Goal: Task Accomplishment & Management: Manage account settings

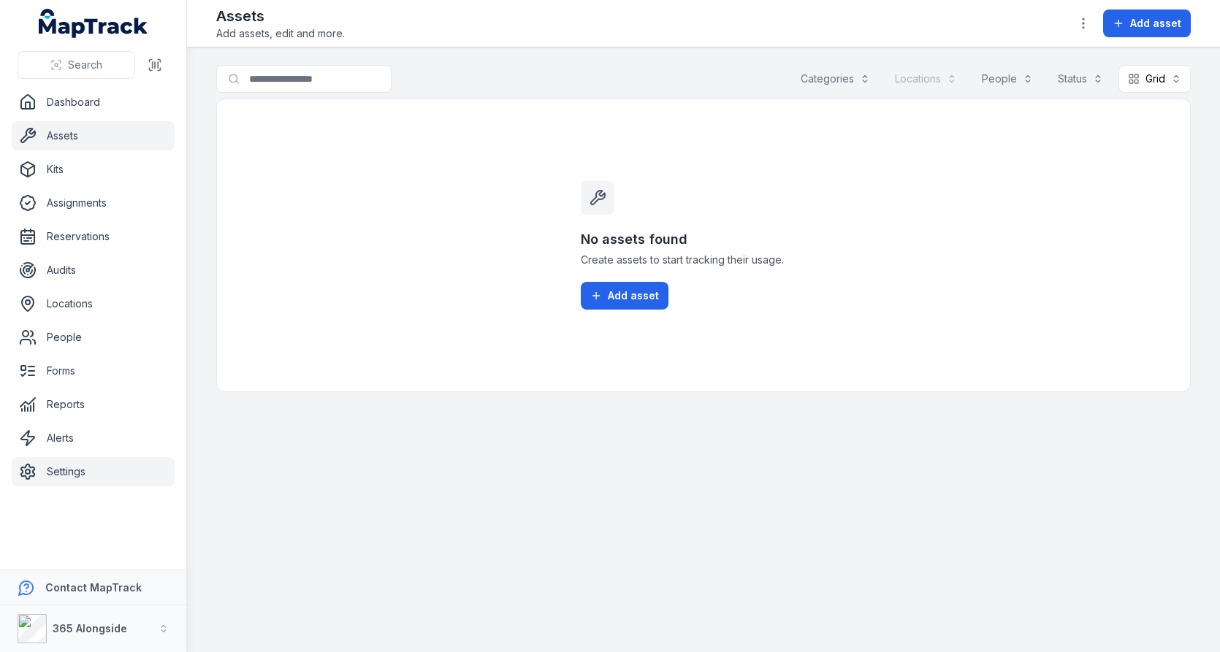
click at [67, 467] on link "Settings" at bounding box center [93, 471] width 163 height 29
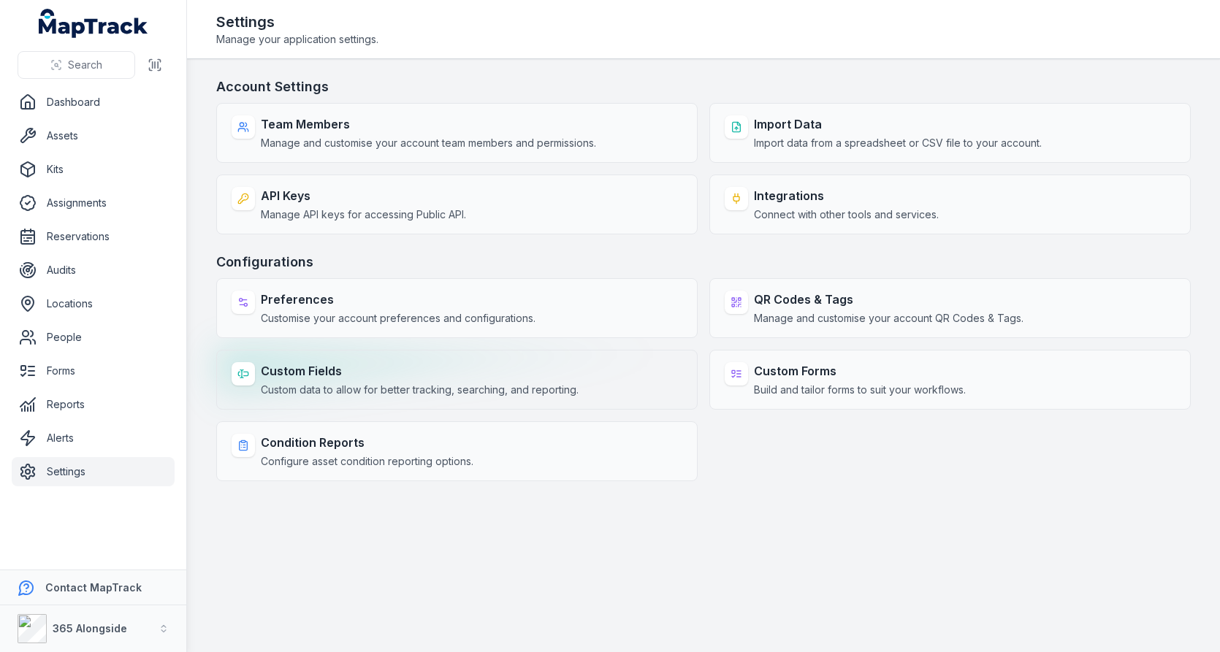
click at [391, 362] on strong "Custom Fields" at bounding box center [420, 371] width 318 height 18
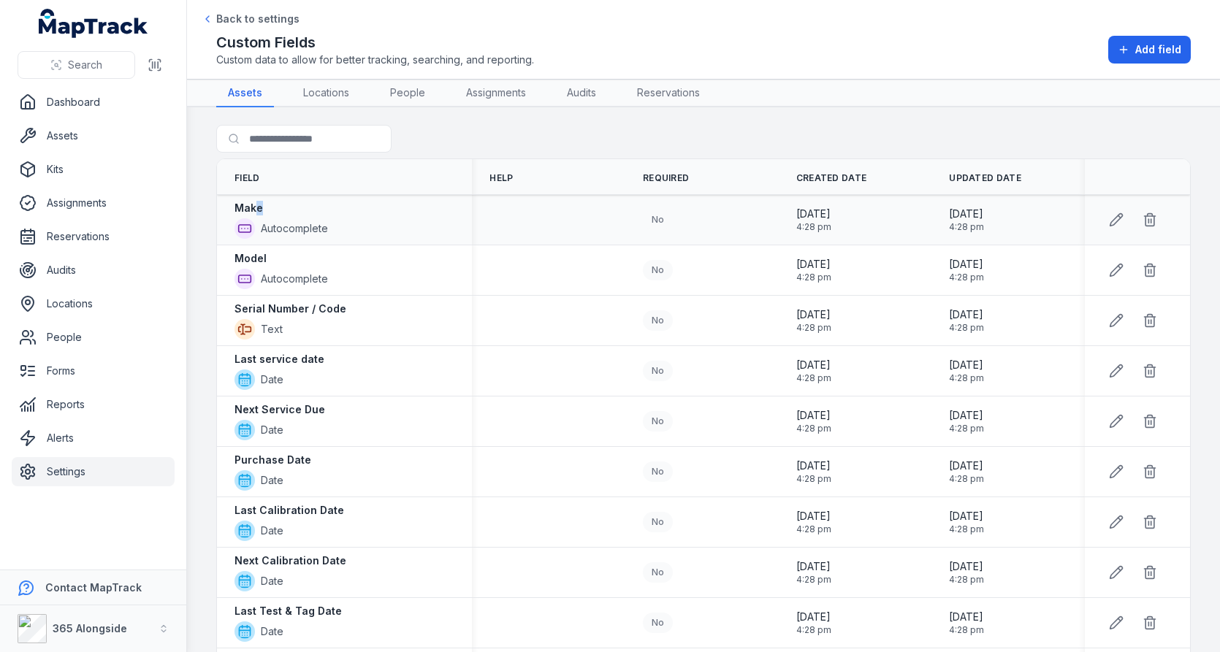
drag, startPoint x: 253, startPoint y: 205, endPoint x: 298, endPoint y: 219, distance: 47.4
click at [297, 218] on div "Make Autocomplete" at bounding box center [280, 220] width 93 height 38
click at [442, 221] on div "Make Autocomplete" at bounding box center [344, 220] width 220 height 38
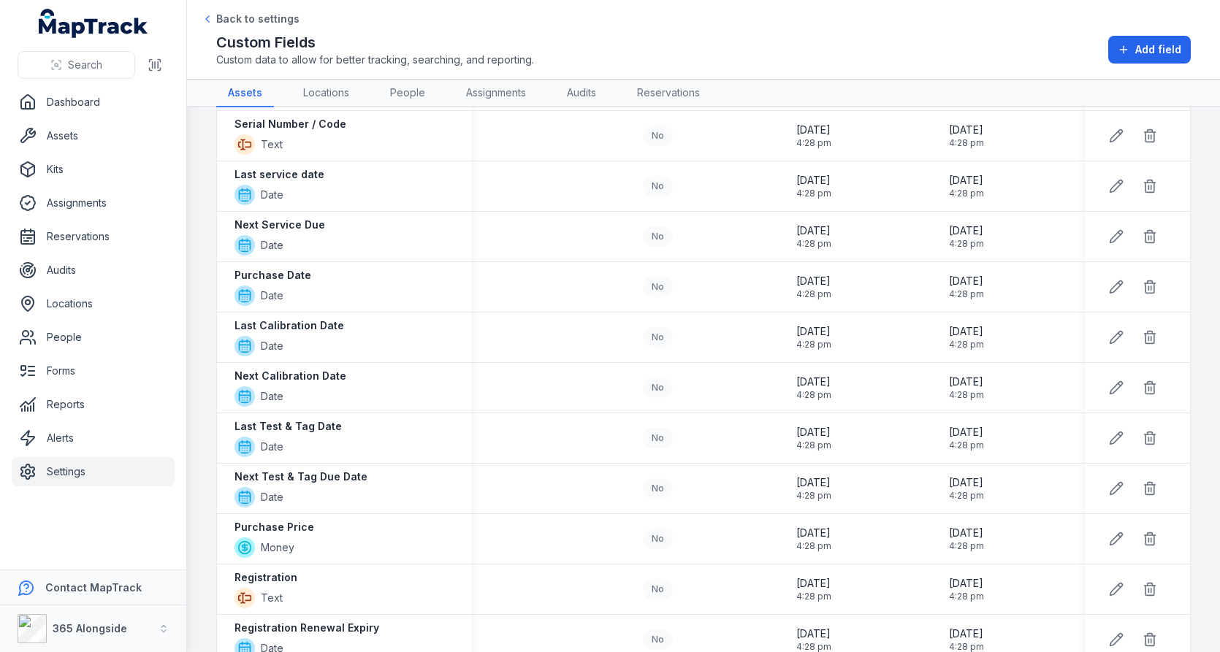
scroll to position [54, 0]
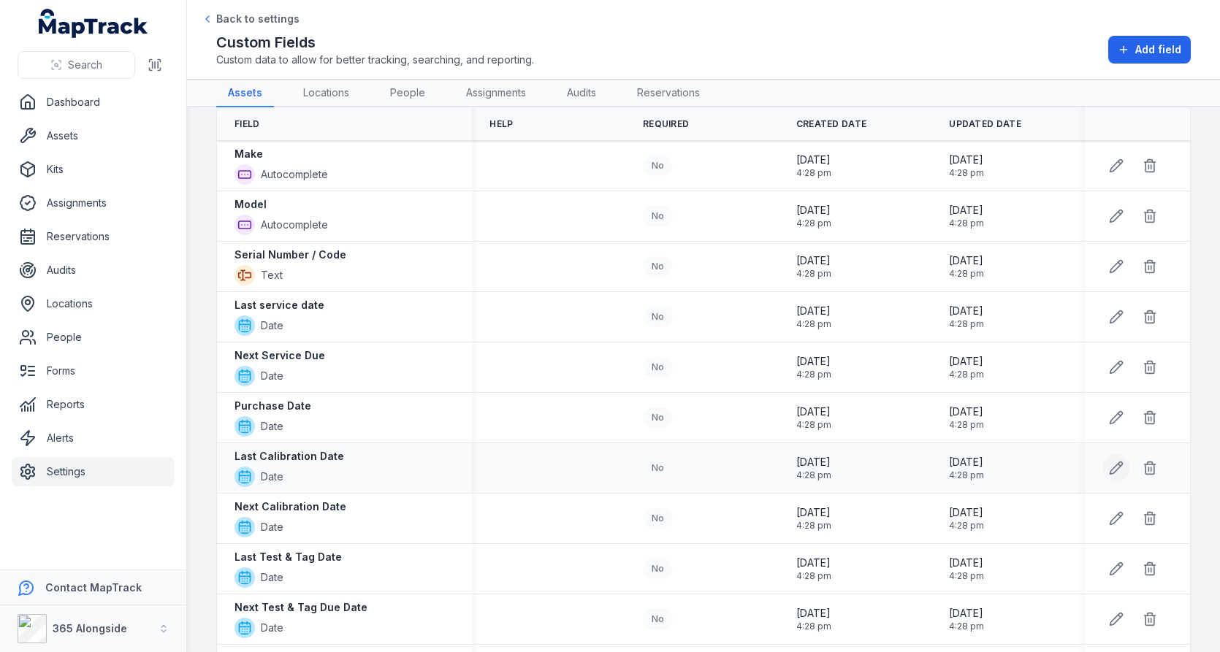
click at [1120, 465] on icon at bounding box center [1116, 468] width 15 height 15
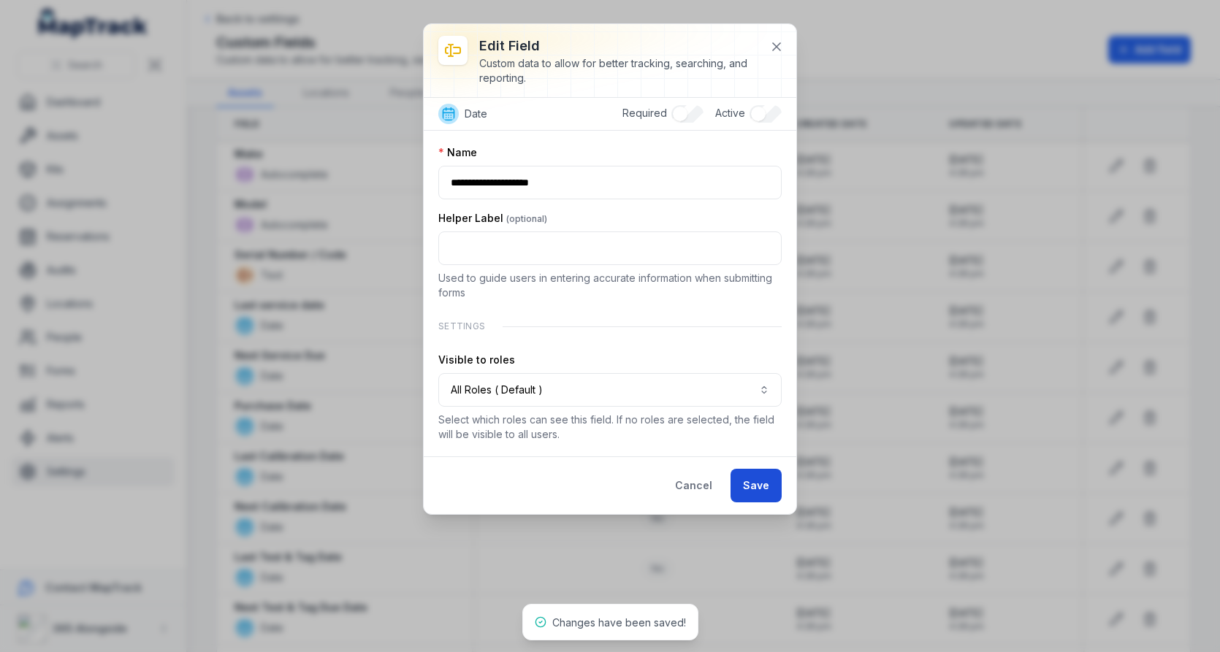
click at [759, 475] on button "Save" at bounding box center [755, 486] width 51 height 34
